Goal: Navigation & Orientation: Find specific page/section

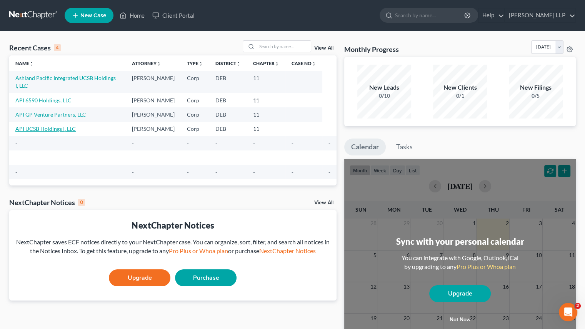
click at [43, 125] on link "API UCSB Holdings I, LLC" at bounding box center [45, 128] width 60 height 7
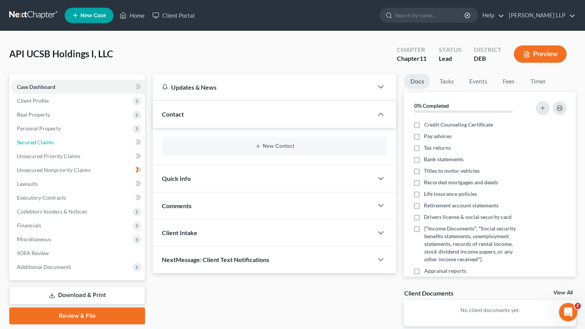
click at [42, 141] on span "Secured Claims" at bounding box center [35, 142] width 37 height 7
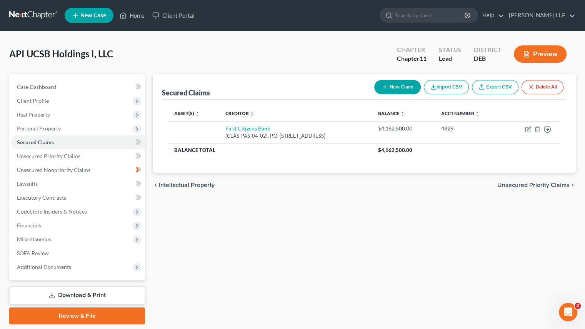
click at [138, 23] on ul "New Case Home Client Portal - No Result - See all results Or Press Enter... Hel…" at bounding box center [320, 15] width 511 height 20
click at [135, 18] on link "Home" at bounding box center [132, 15] width 33 height 14
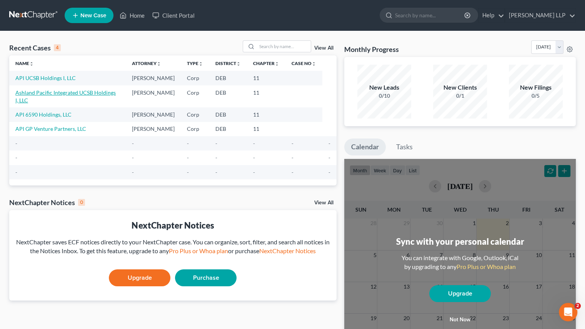
click at [55, 92] on link "Ashland Pacific Integrated UCSB Holdings I, LLC" at bounding box center [65, 96] width 100 height 14
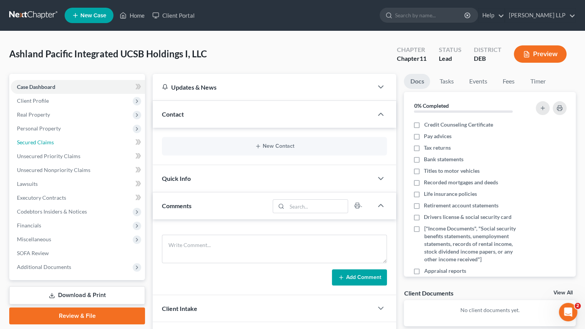
click at [43, 142] on span "Secured Claims" at bounding box center [35, 142] width 37 height 7
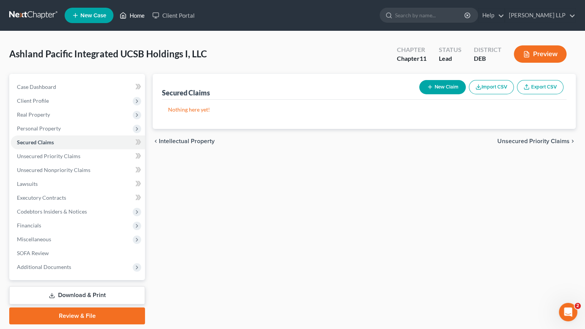
click at [128, 18] on link "Home" at bounding box center [132, 15] width 33 height 14
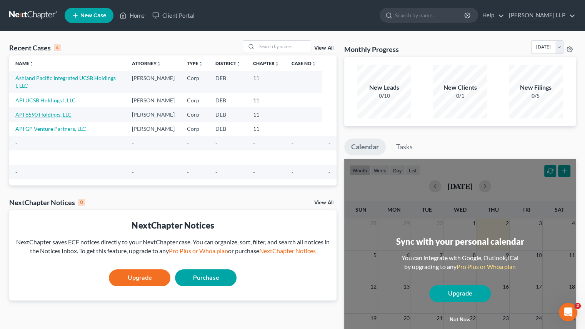
click at [31, 111] on link "API 6590 Holdings, LLC" at bounding box center [43, 114] width 56 height 7
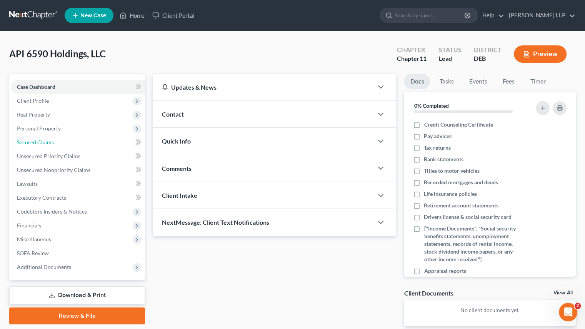
click at [45, 143] on span "Secured Claims" at bounding box center [35, 142] width 37 height 7
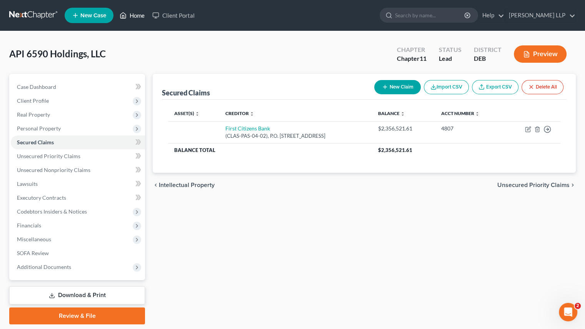
click at [137, 19] on link "Home" at bounding box center [132, 15] width 33 height 14
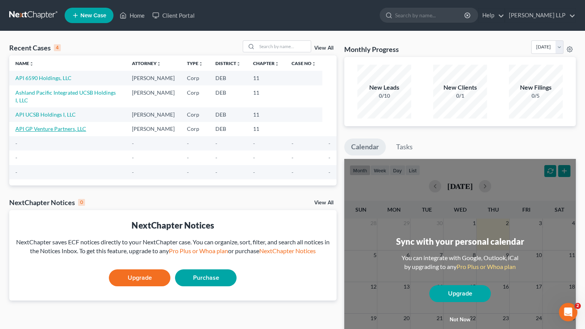
click at [42, 125] on link "API GP Venture Partners, LLC" at bounding box center [50, 128] width 71 height 7
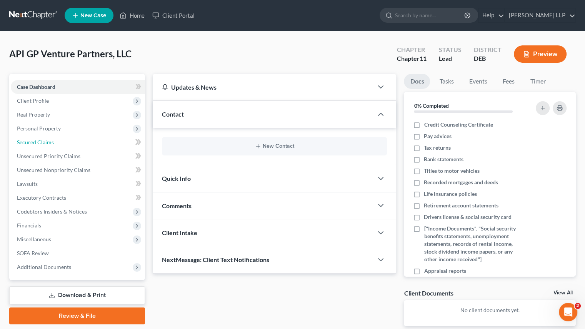
click at [30, 144] on span "Secured Claims" at bounding box center [35, 142] width 37 height 7
